Goal: Transaction & Acquisition: Subscribe to service/newsletter

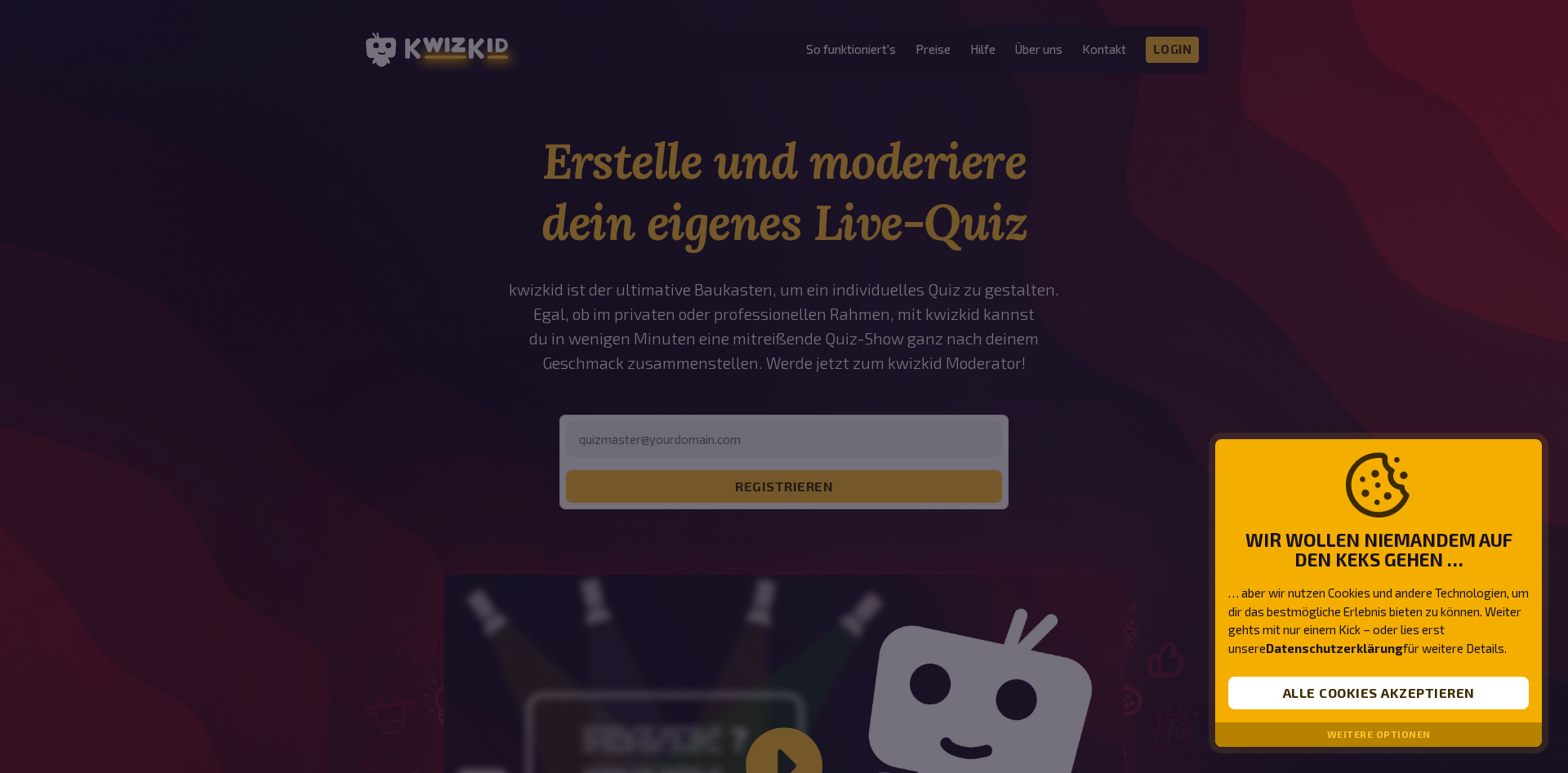
click at [767, 490] on div at bounding box center [784, 386] width 1568 height 773
click at [767, 482] on div at bounding box center [784, 386] width 1568 height 773
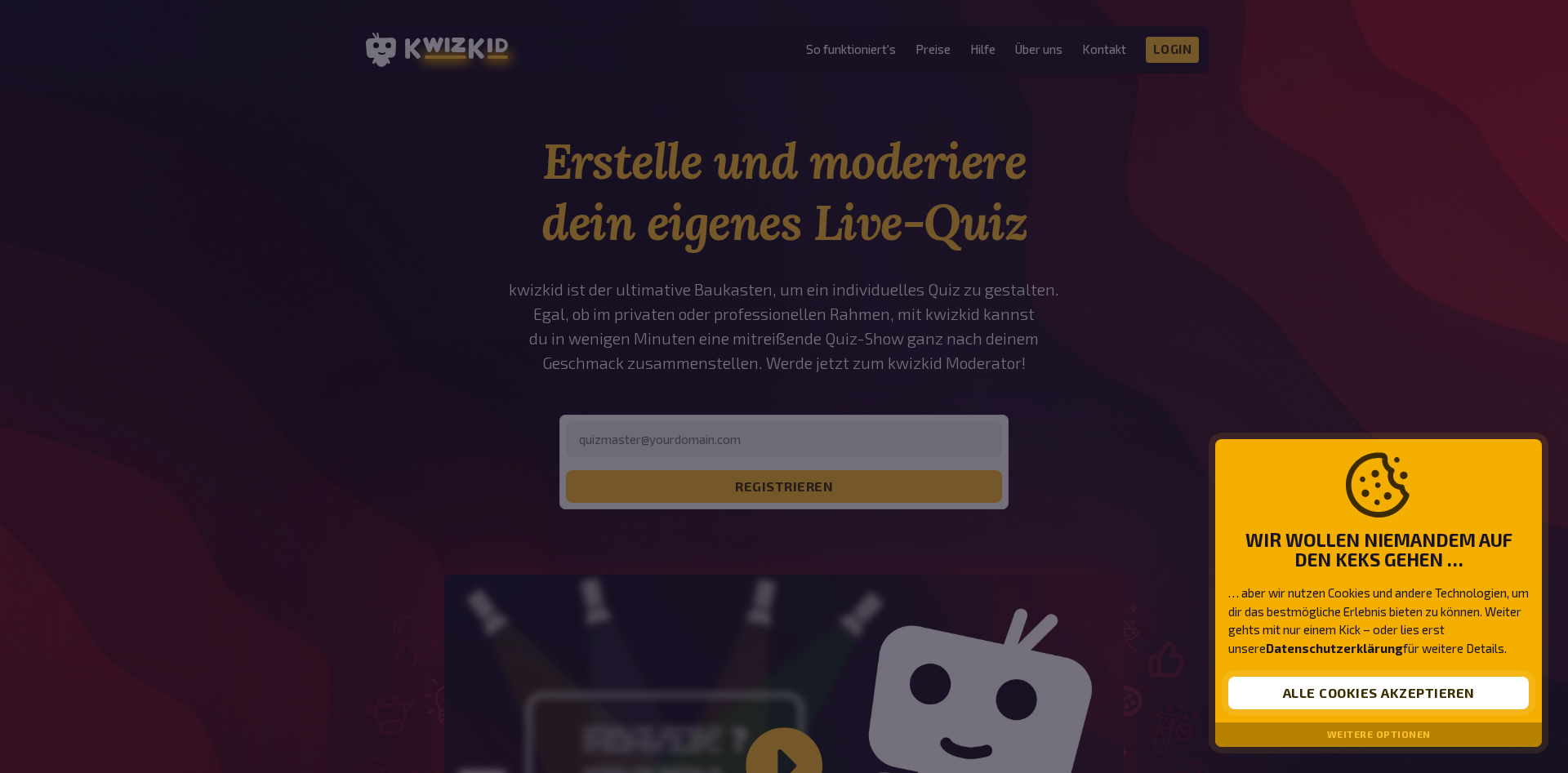
click at [1331, 699] on button "Alle Cookies akzeptieren" at bounding box center [1378, 692] width 300 height 32
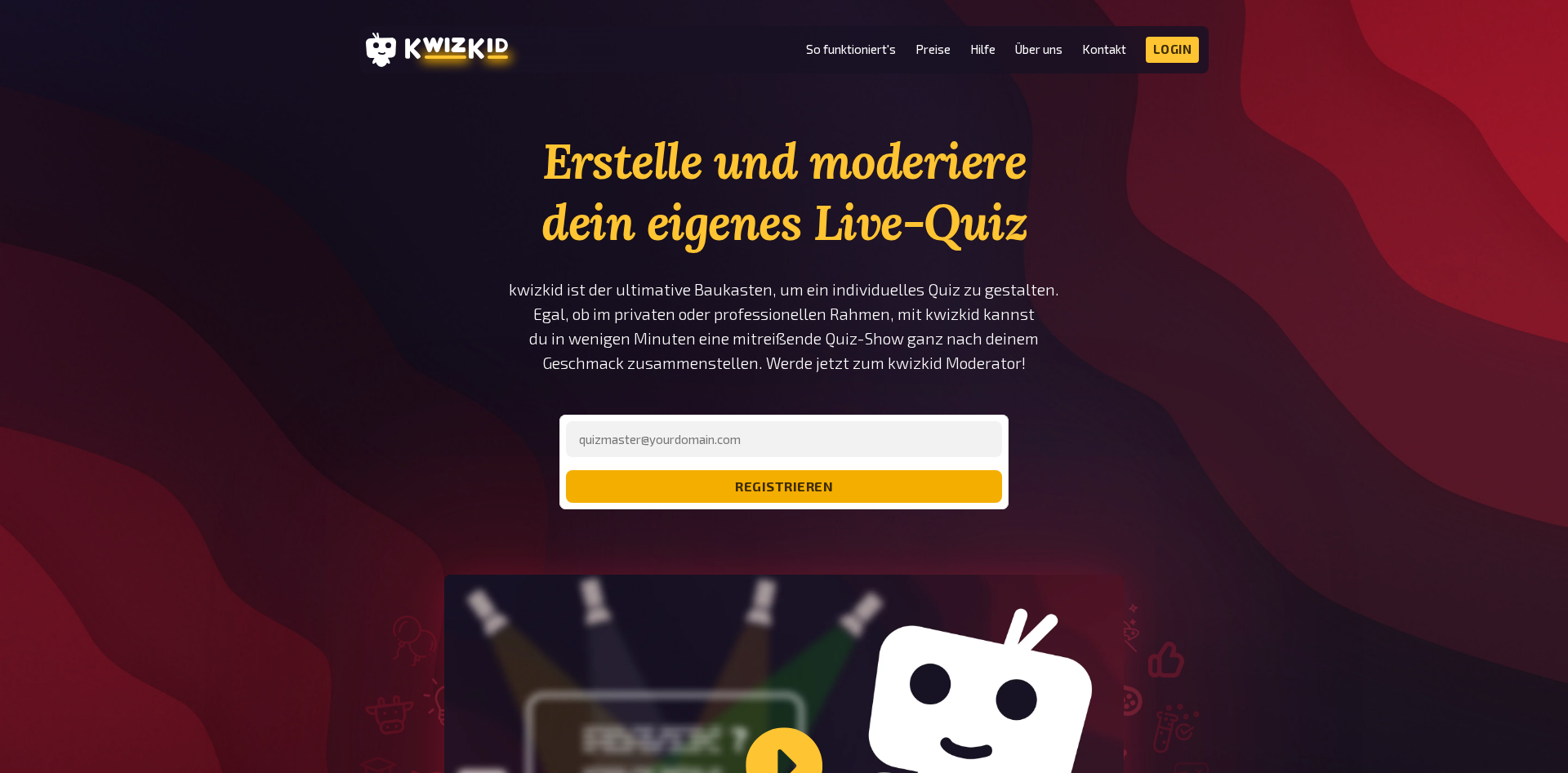
click at [897, 481] on button "registrieren" at bounding box center [784, 486] width 436 height 32
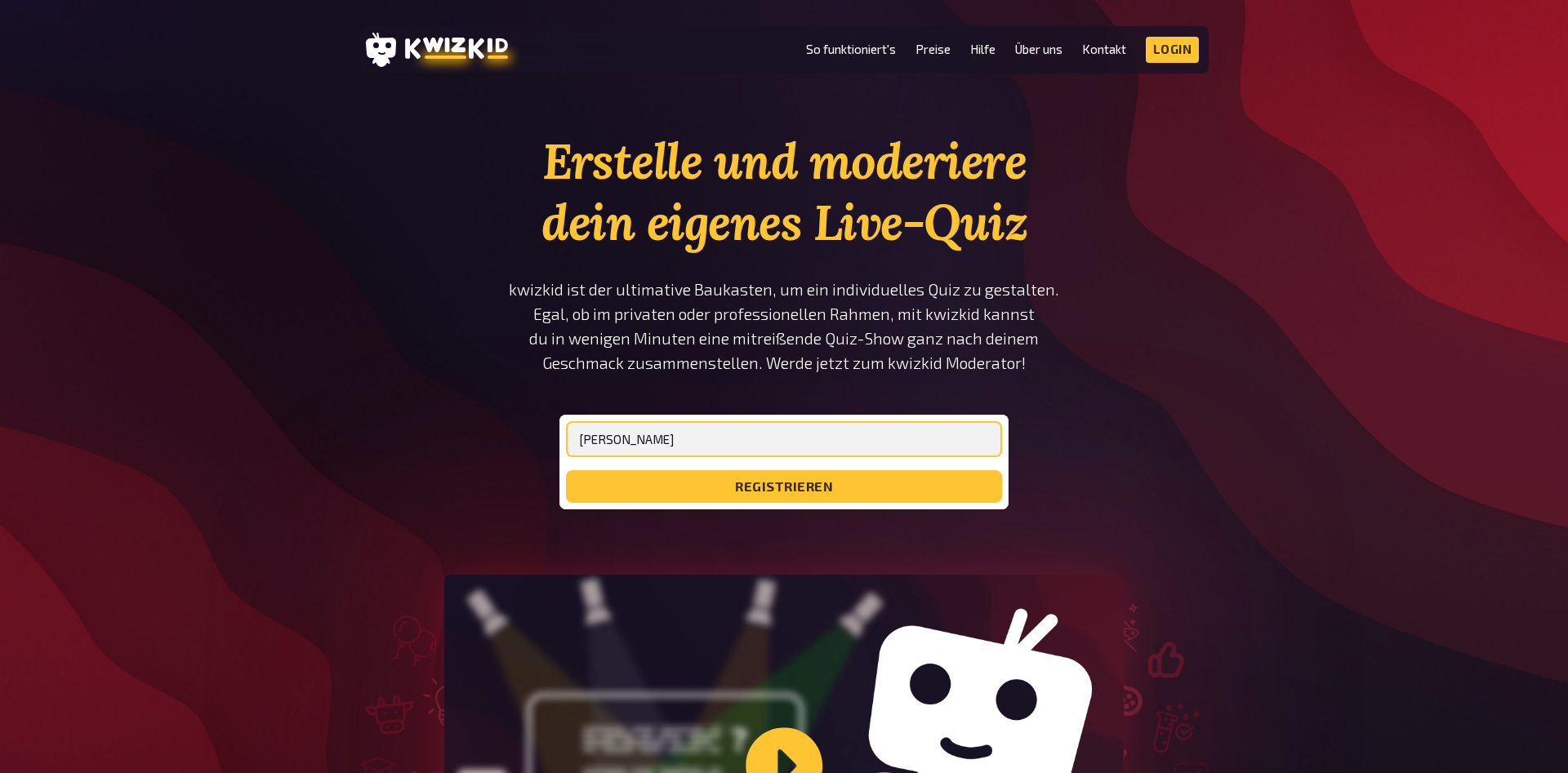
click at [566, 470] on button "registrieren" at bounding box center [784, 486] width 436 height 32
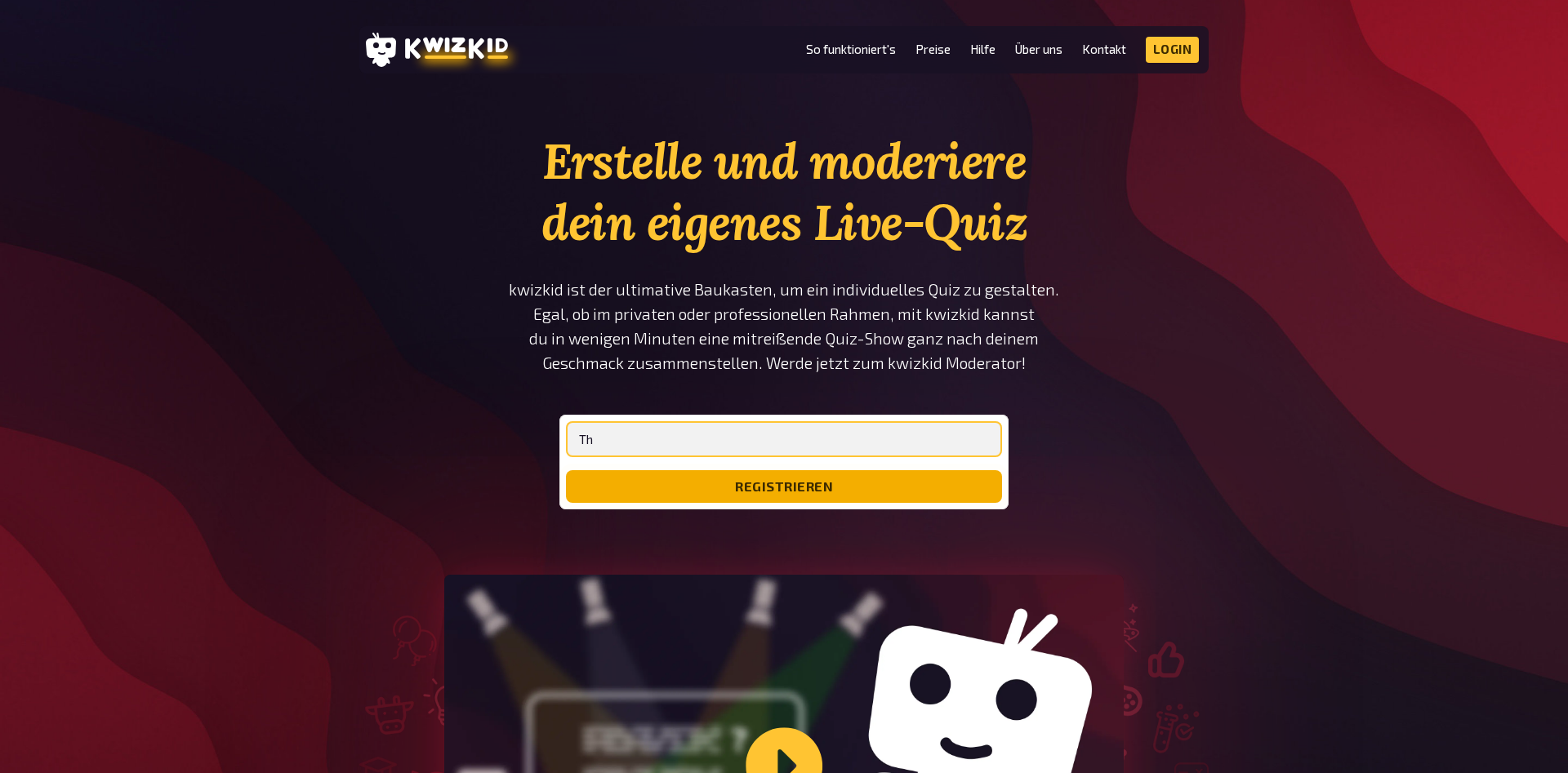
type input "T"
click at [795, 476] on button "registrieren" at bounding box center [784, 486] width 436 height 32
